Goal: Task Accomplishment & Management: Use online tool/utility

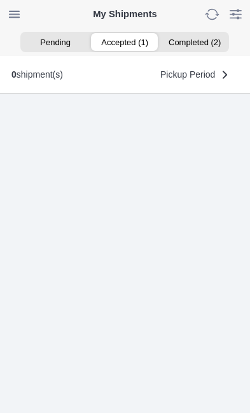
click at [131, 35] on ion-segment-button "Accepted (1)" at bounding box center [124, 42] width 69 height 18
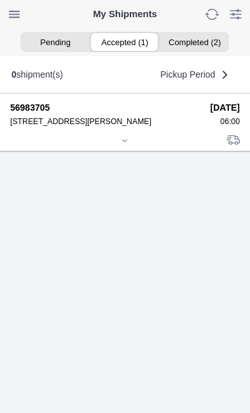
click at [128, 144] on icon at bounding box center [125, 141] width 8 height 8
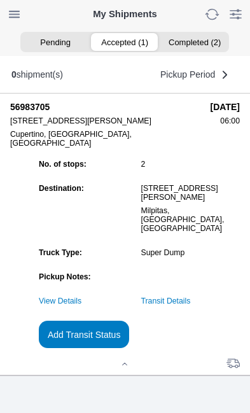
scroll to position [138, 0]
click at [0, 0] on slot "Add Transit Status" at bounding box center [0, 0] width 0 height 0
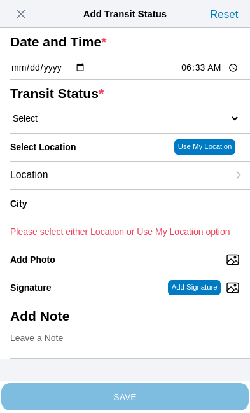
click at [206, 74] on input "06:33" at bounding box center [210, 67] width 60 height 13
type input "06:00"
click at [79, 124] on select "Select Arrive at Drop Off Arrive at Pickup Break Start Break Stop Depart Drop O…" at bounding box center [125, 118] width 230 height 11
select select "ARVPULOC"
click at [113, 189] on div "Location" at bounding box center [118, 174] width 217 height 27
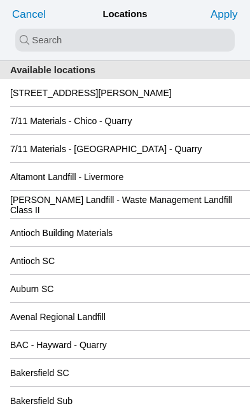
click at [0, 0] on slot "[STREET_ADDRESS][PERSON_NAME]" at bounding box center [0, 0] width 0 height 0
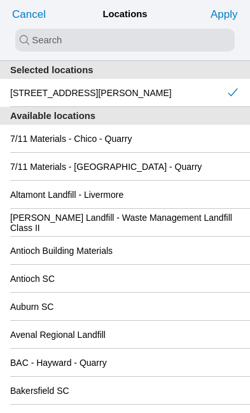
click at [0, 0] on slot "Apply" at bounding box center [0, 0] width 0 height 0
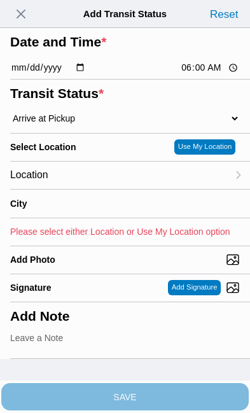
type input "Cupertino"
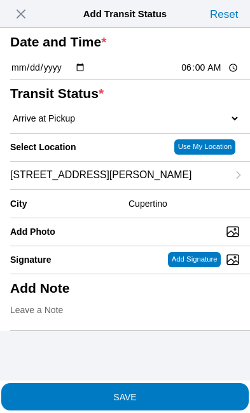
click at [0, 0] on slot "SAVE" at bounding box center [0, 0] width 0 height 0
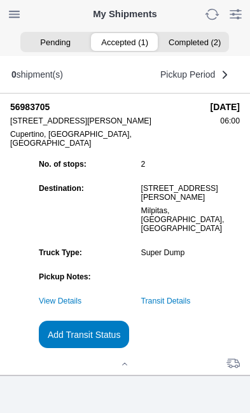
click at [191, 296] on link "Transit Details" at bounding box center [166, 300] width 50 height 9
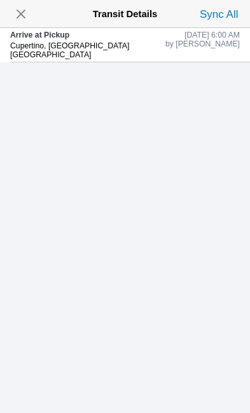
click at [30, 10] on span "button" at bounding box center [21, 14] width 18 height 18
